Goal: Information Seeking & Learning: Learn about a topic

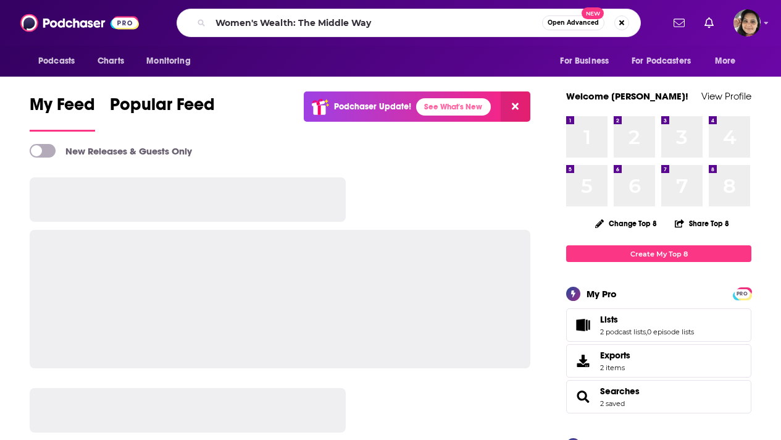
type input "Women's Wealth: The Middle Way"
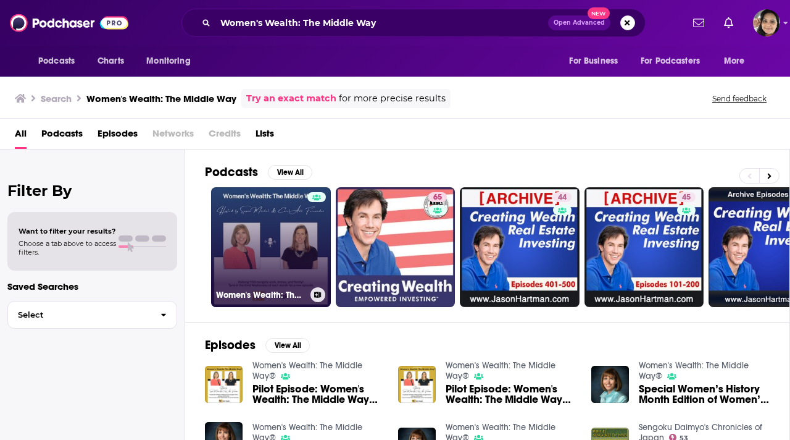
click at [268, 253] on link "Women's Wealth: The Middle Way®" at bounding box center [271, 247] width 120 height 120
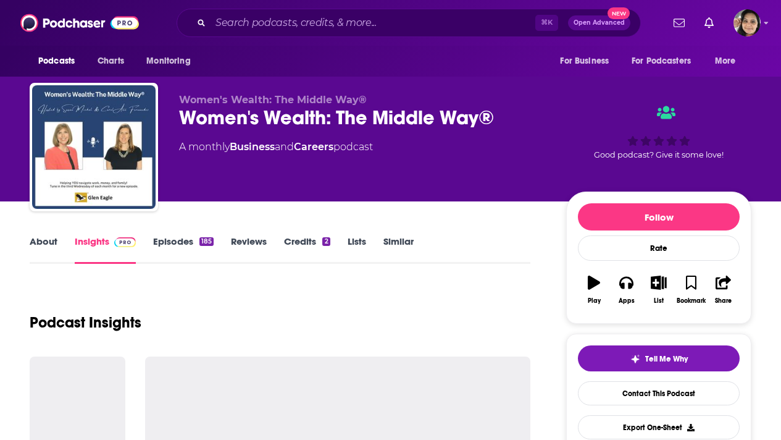
scroll to position [161, 0]
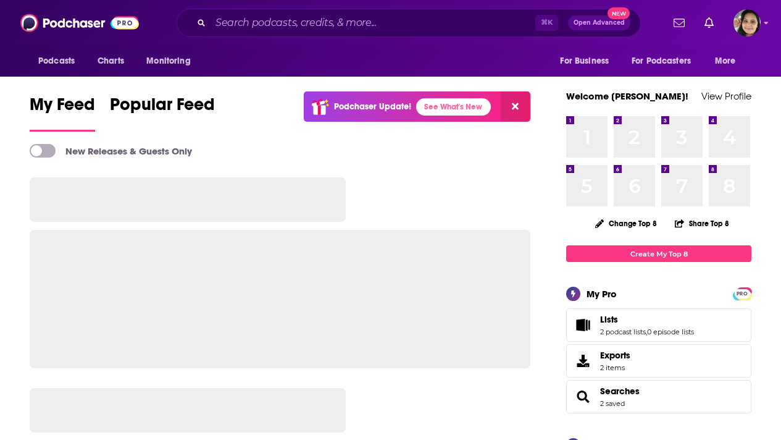
click at [271, 22] on input "Search podcasts, credits, & more..." at bounding box center [373, 23] width 325 height 20
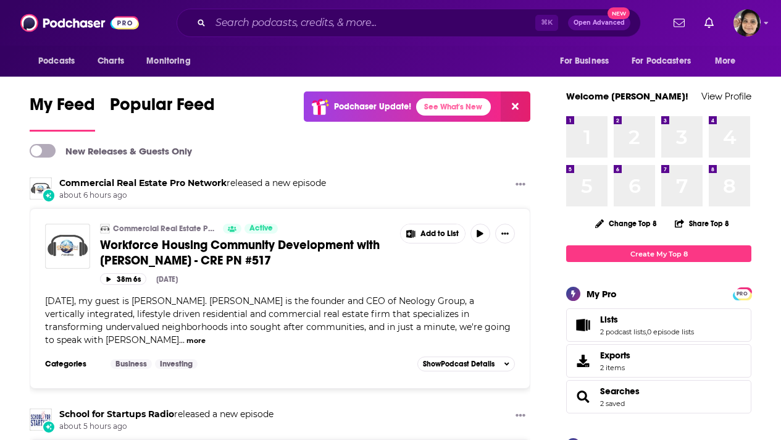
click at [267, 25] on input "Search podcasts, credits, & more..." at bounding box center [373, 23] width 325 height 20
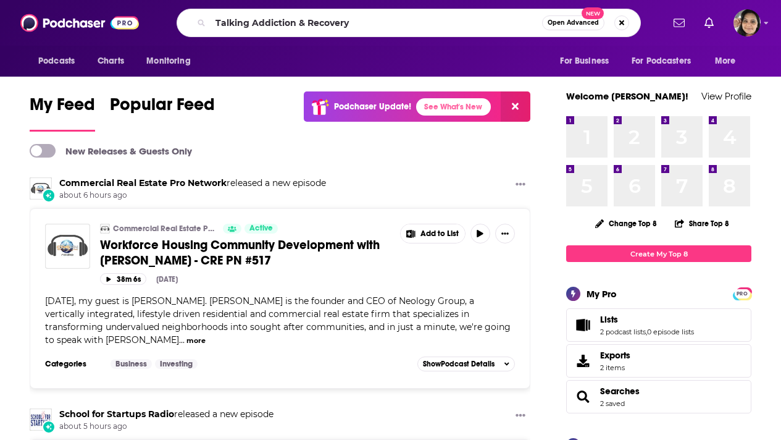
type input "Talking Addiction & Recovery"
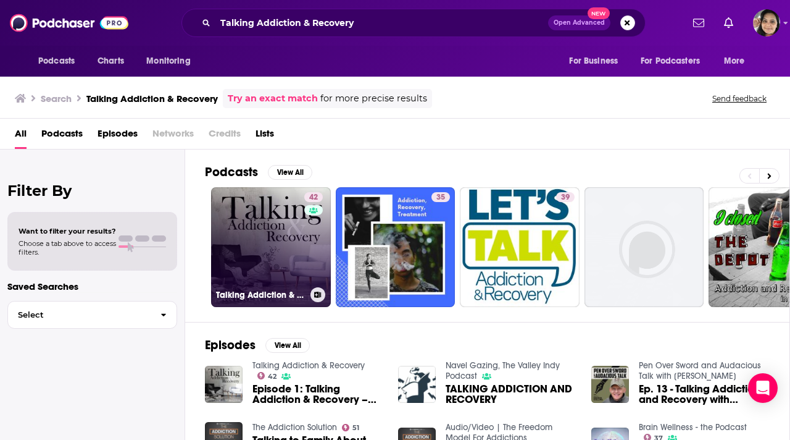
click at [279, 275] on link "42 Talking Addiction & Recovery" at bounding box center [271, 247] width 120 height 120
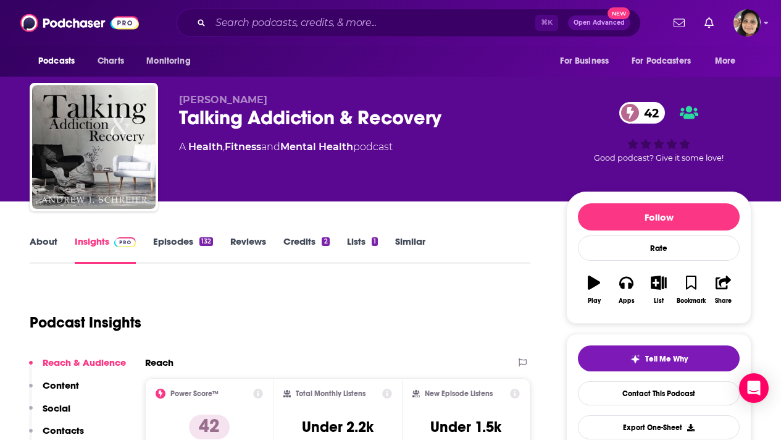
scroll to position [225, 0]
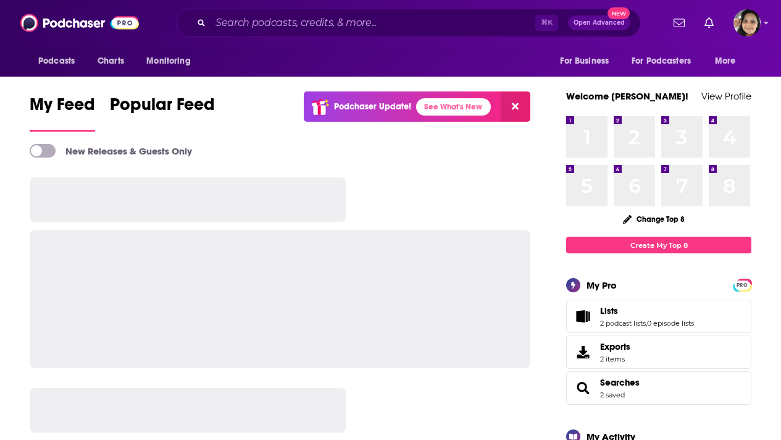
click at [202, 23] on icon "Search podcasts, credits, & more..." at bounding box center [201, 22] width 7 height 7
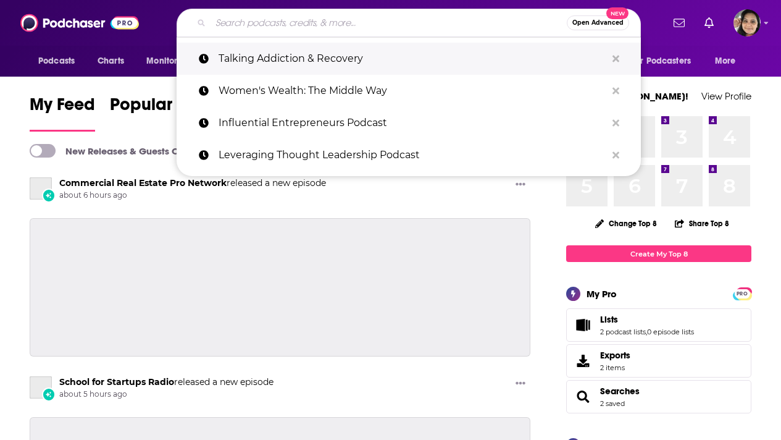
click at [271, 56] on p "Talking Addiction & Recovery" at bounding box center [413, 59] width 388 height 32
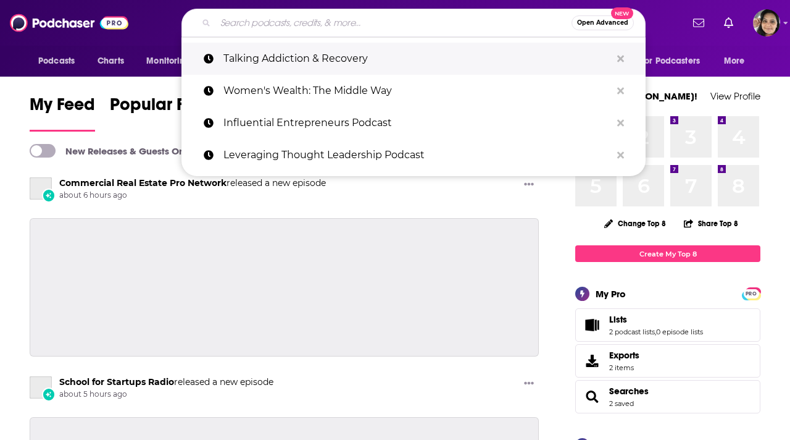
type input "Talking Addiction & Recovery"
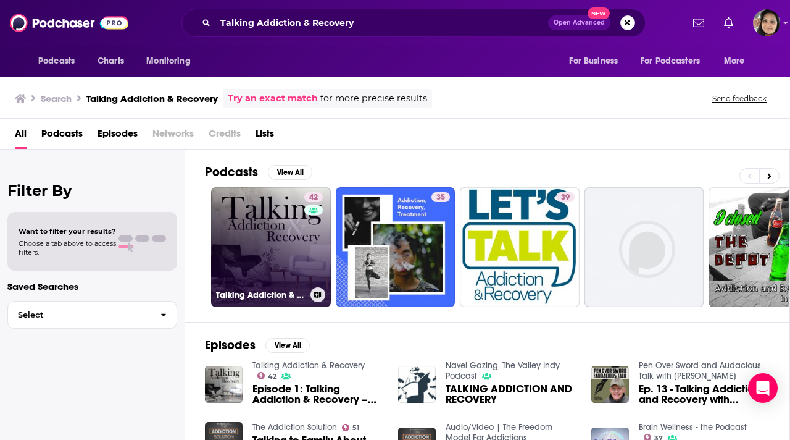
click at [256, 231] on link "42 Talking Addiction & Recovery" at bounding box center [271, 247] width 120 height 120
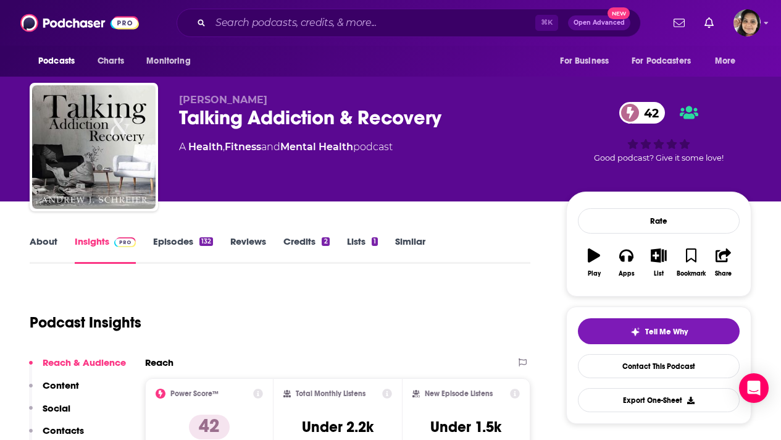
click at [39, 241] on link "About" at bounding box center [44, 249] width 28 height 28
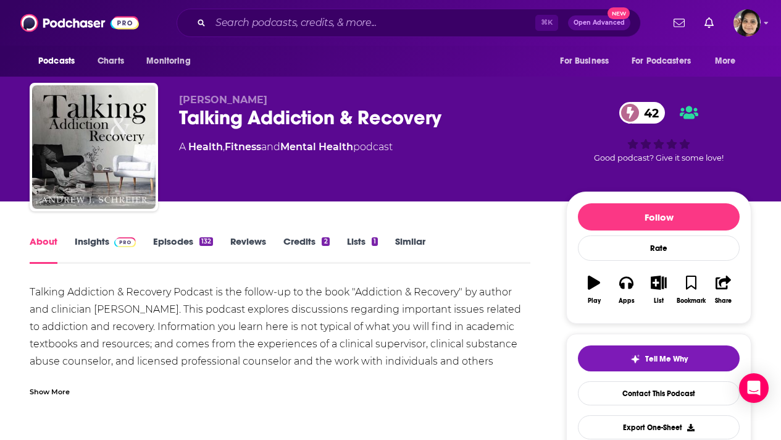
scroll to position [61, 0]
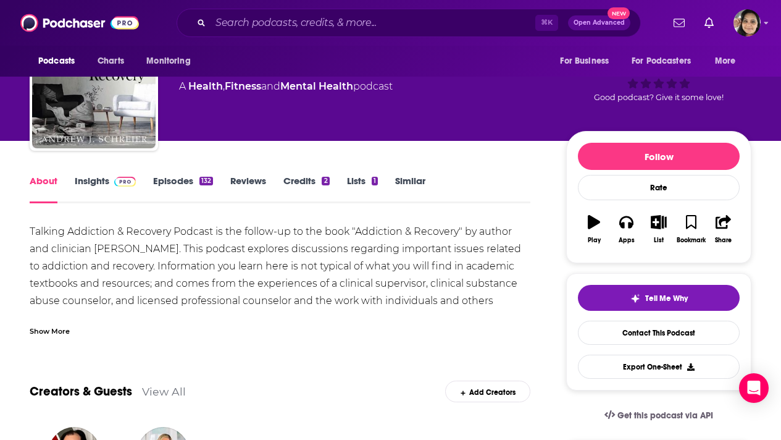
click at [49, 327] on div "Show More" at bounding box center [50, 330] width 40 height 12
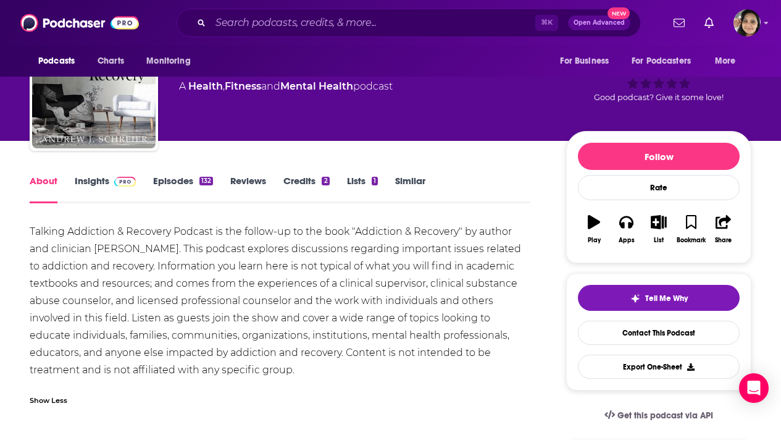
drag, startPoint x: 306, startPoint y: 367, endPoint x: 17, endPoint y: 233, distance: 319.1
copy div "Talking Addiction & Recovery Podcast is the follow-up to the book "Addiction & …"
